Goal: Browse casually: Explore the website without a specific task or goal

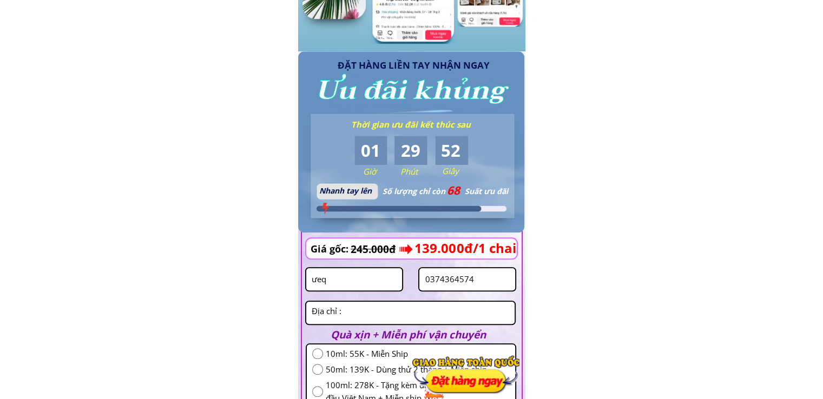
scroll to position [1136, 0]
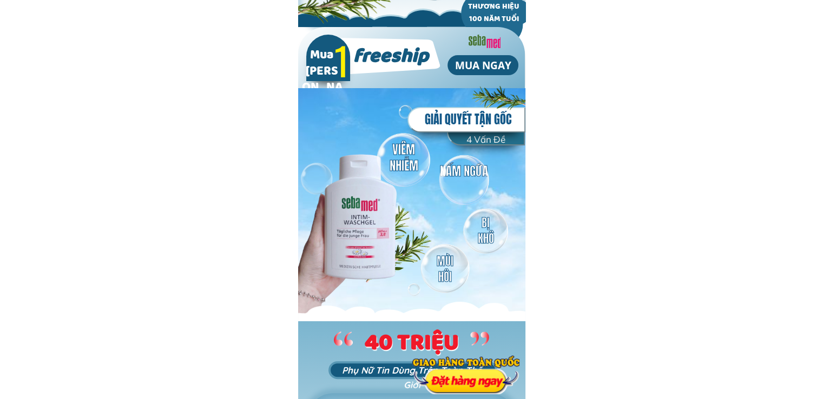
scroll to position [109, 0]
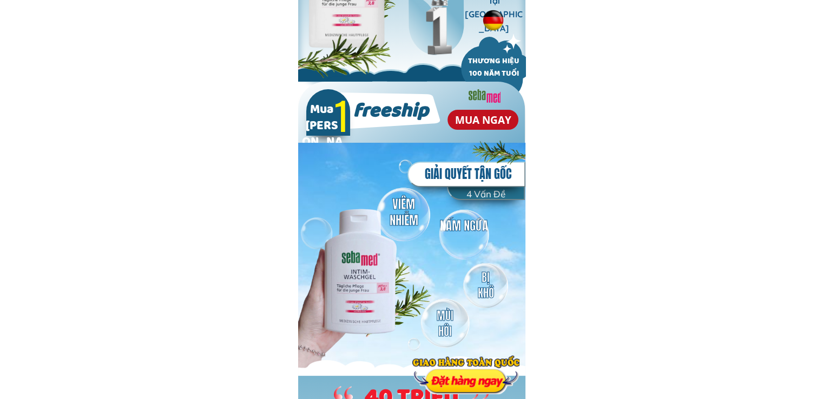
click at [492, 118] on p "MUA NGAY" at bounding box center [483, 120] width 71 height 20
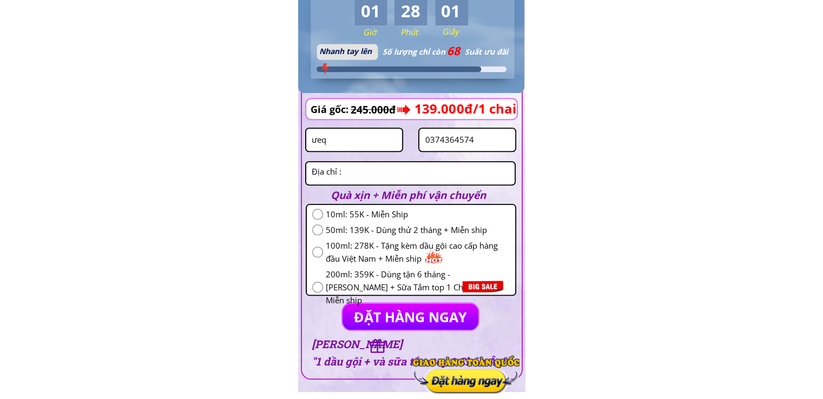
scroll to position [1200, 0]
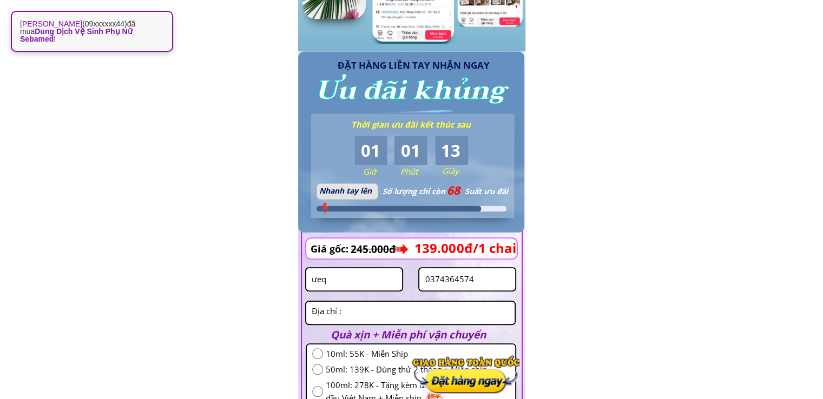
scroll to position [1136, 0]
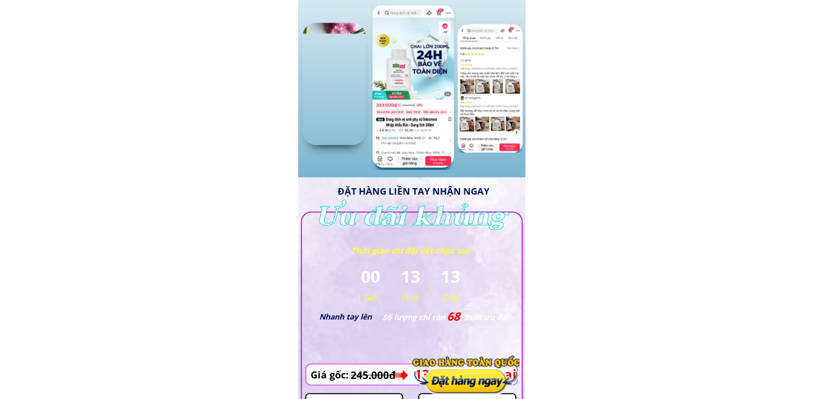
scroll to position [1010, 0]
